Goal: Find contact information: Find contact information

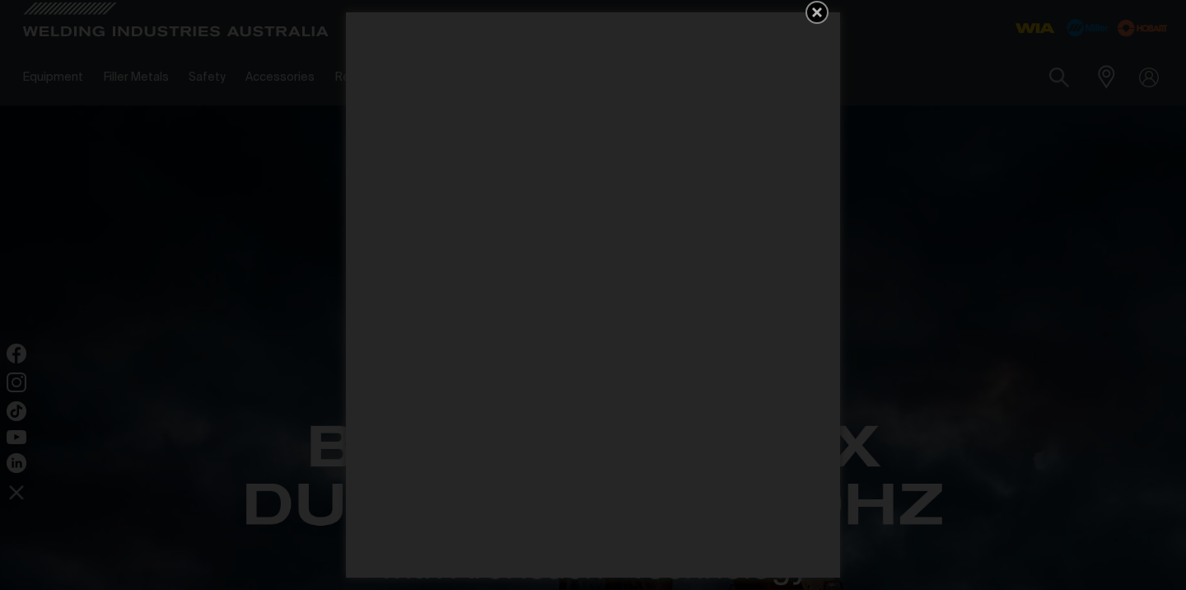
click at [820, 11] on icon "Get 5 WIA Welding Guides Free!" at bounding box center [817, 12] width 10 height 10
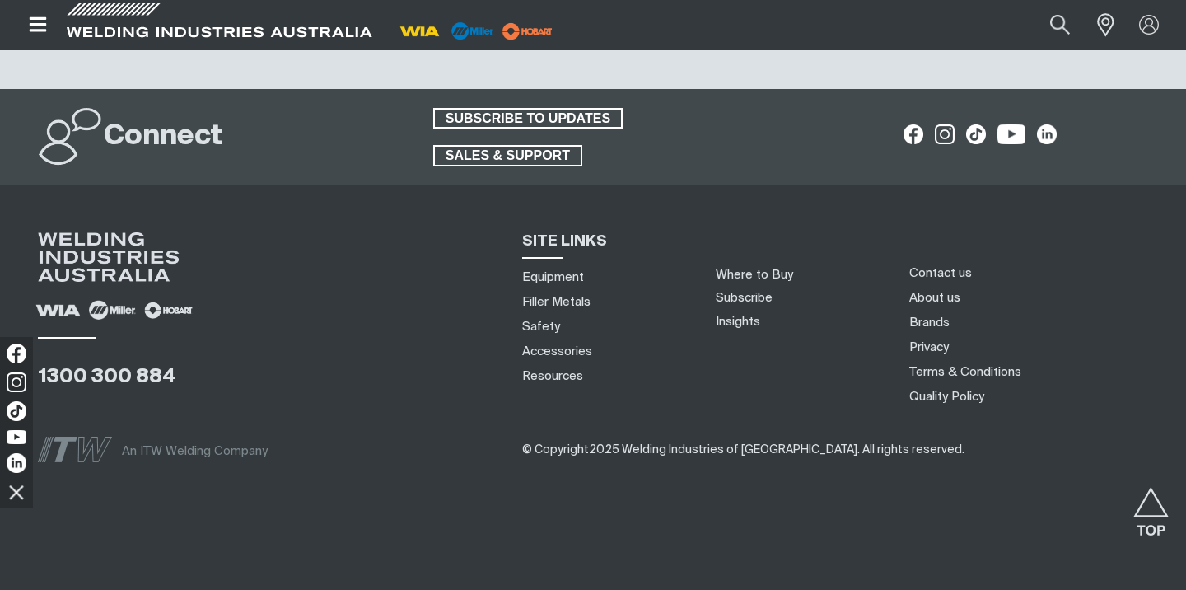
scroll to position [4235, 0]
click at [922, 270] on link "Contact us" at bounding box center [940, 272] width 63 height 17
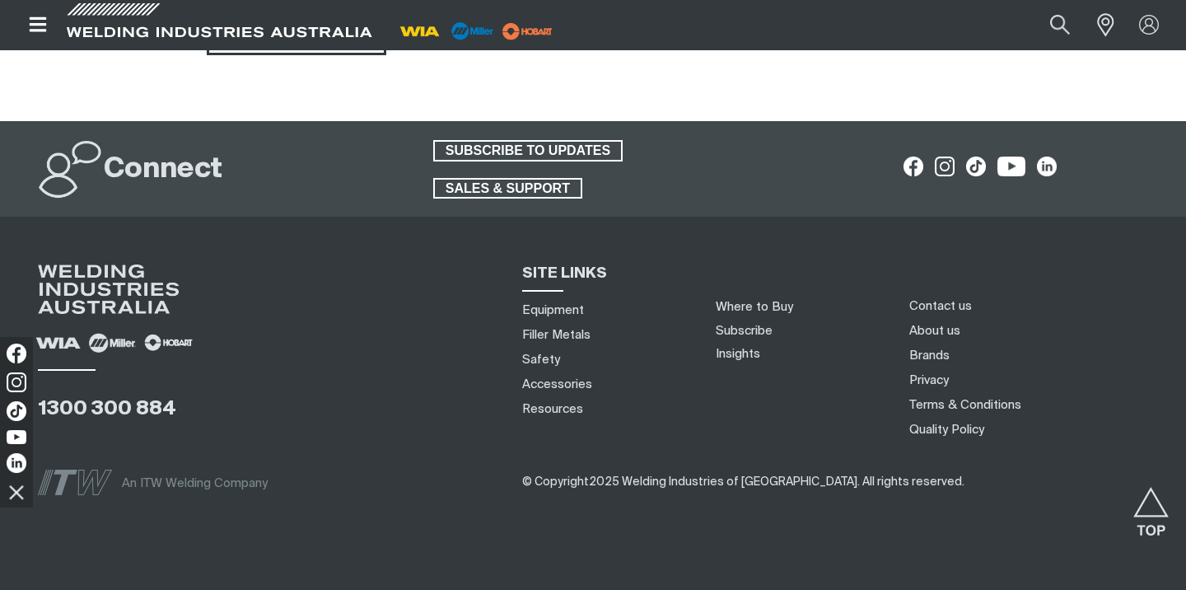
scroll to position [1523, 0]
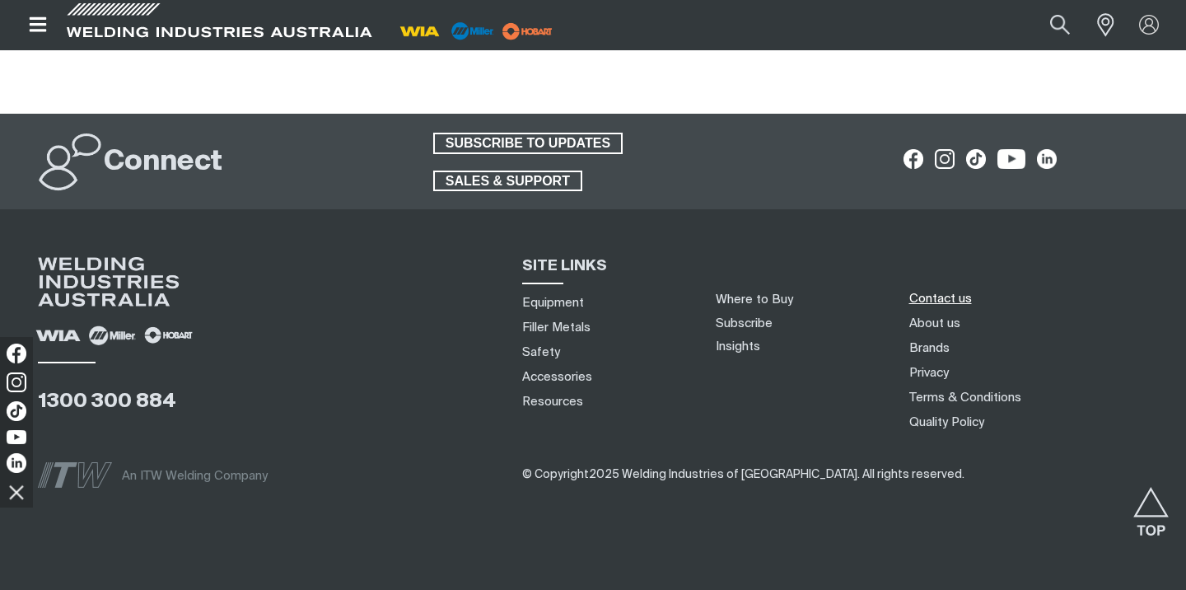
click at [930, 306] on link "Contact us" at bounding box center [940, 298] width 63 height 17
